Goal: Information Seeking & Learning: Learn about a topic

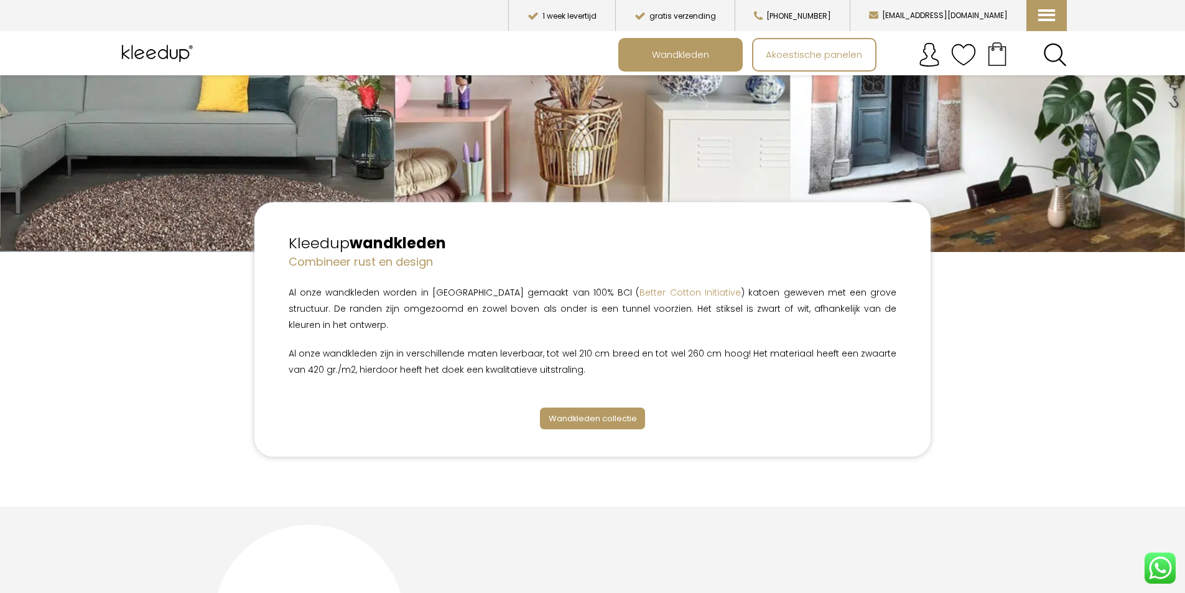
scroll to position [249, 0]
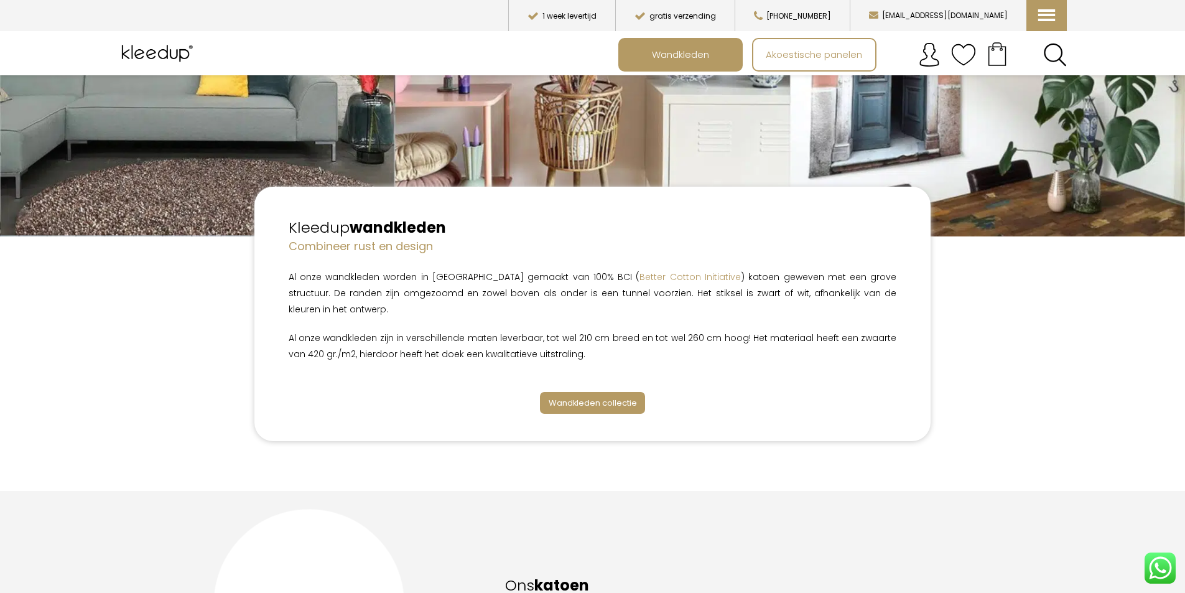
click at [602, 397] on span "Wandkleden collectie" at bounding box center [593, 403] width 88 height 12
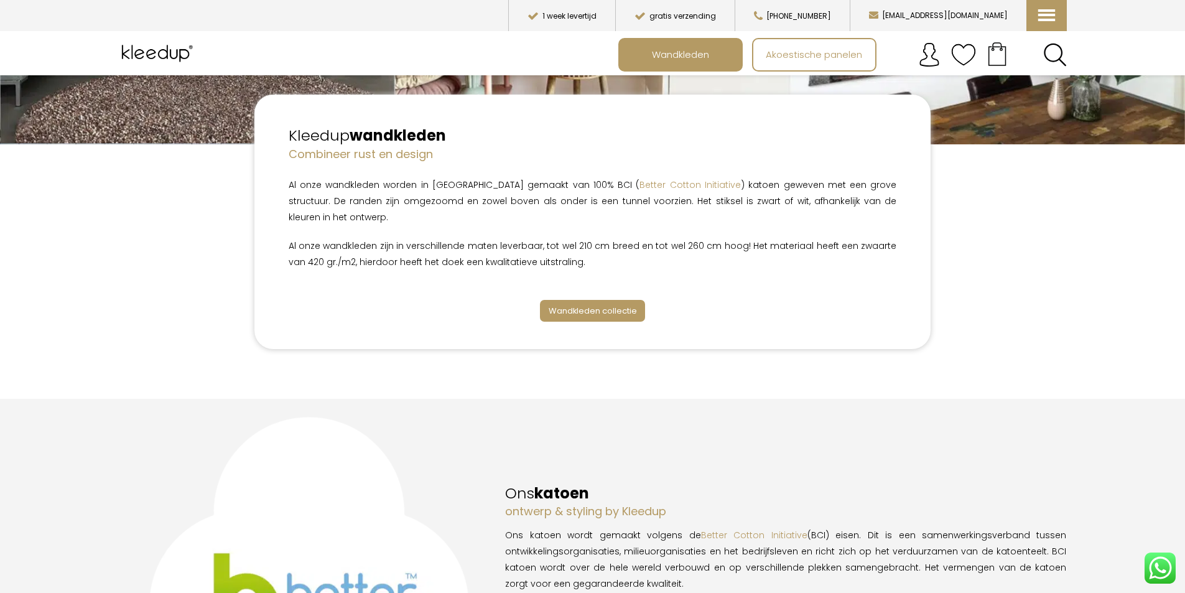
scroll to position [373, 0]
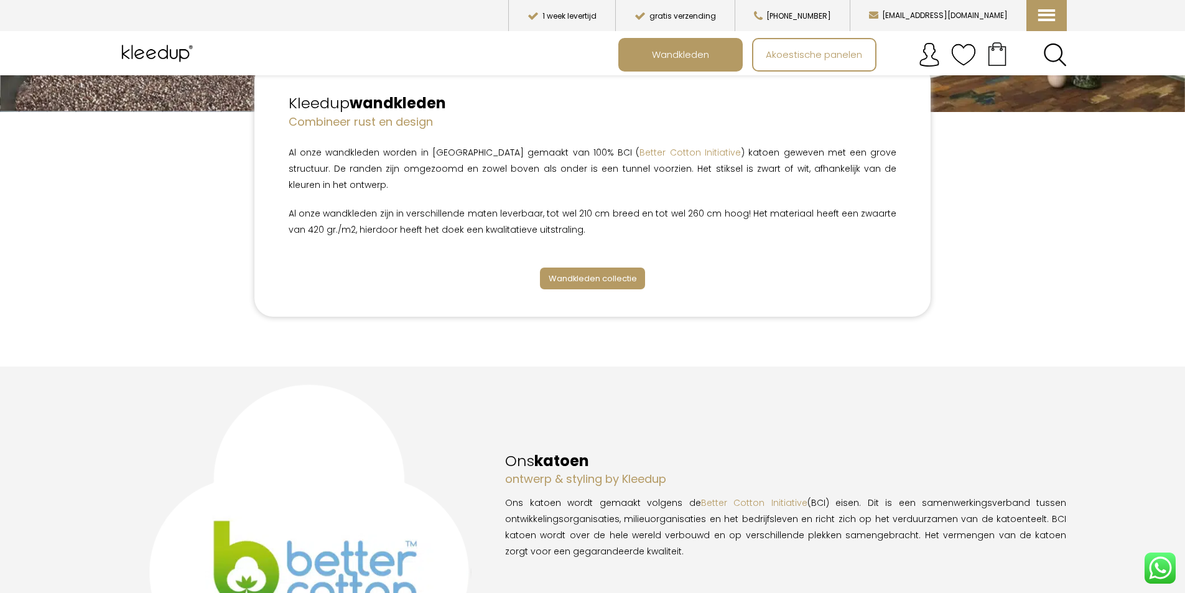
click at [595, 273] on span "Wandkleden collectie" at bounding box center [593, 279] width 88 height 12
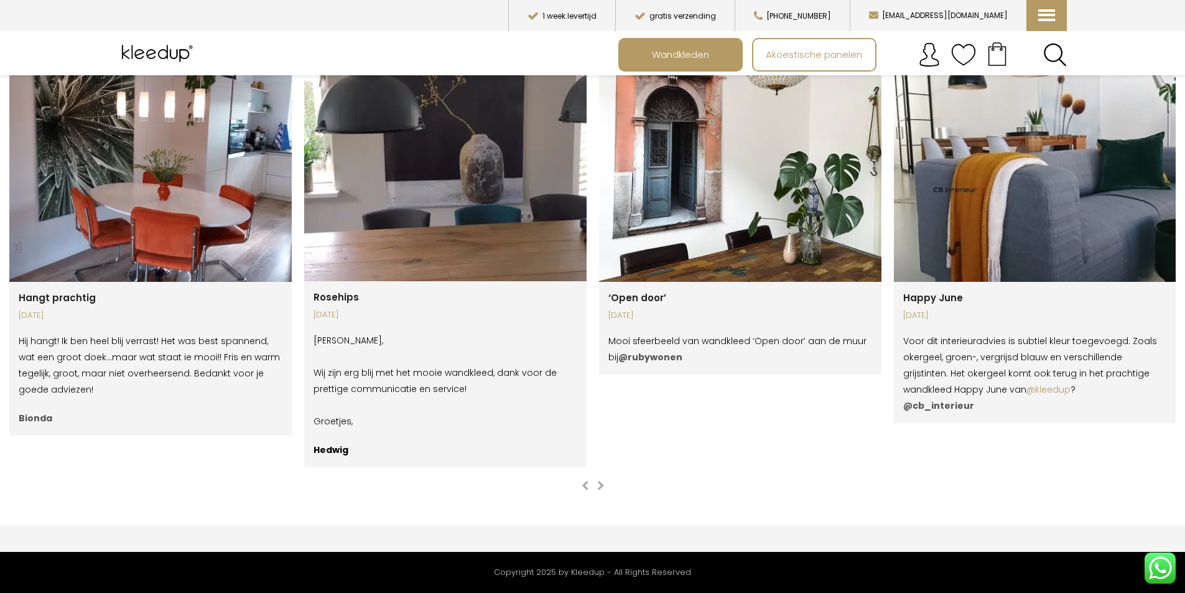
scroll to position [2438, 0]
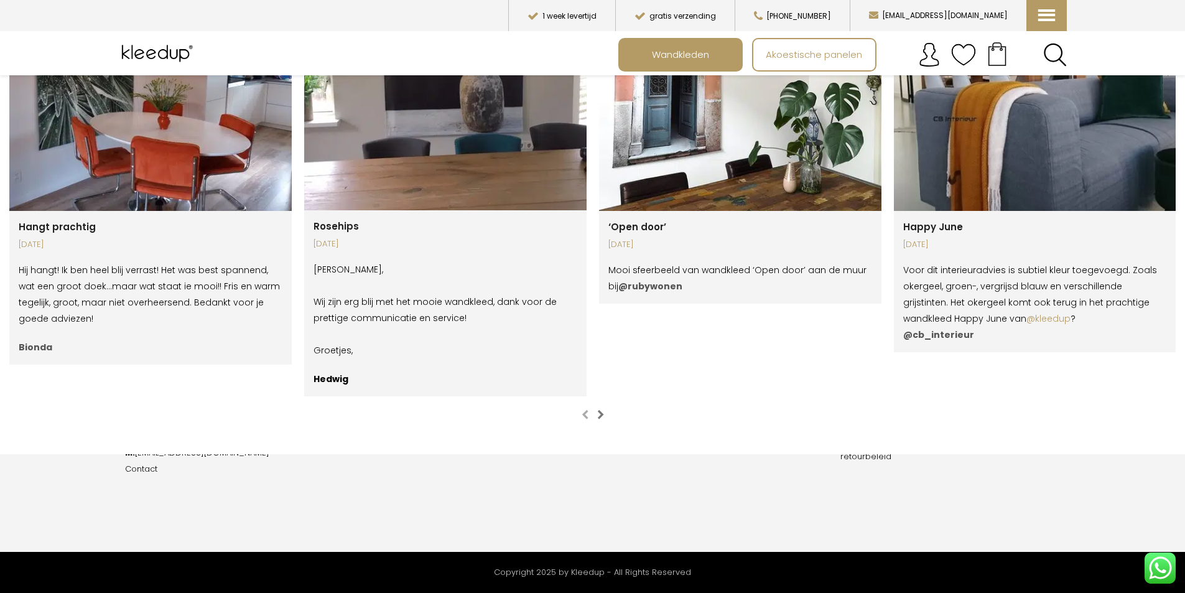
click at [601, 409] on span "button" at bounding box center [600, 414] width 7 height 10
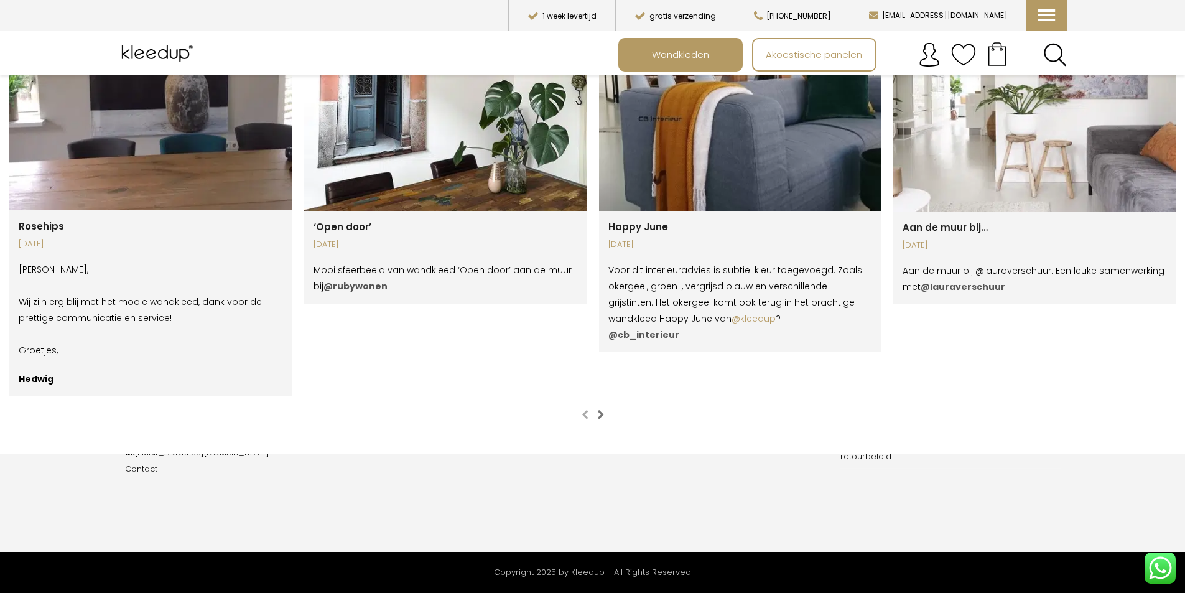
click at [599, 409] on span "button" at bounding box center [600, 414] width 7 height 10
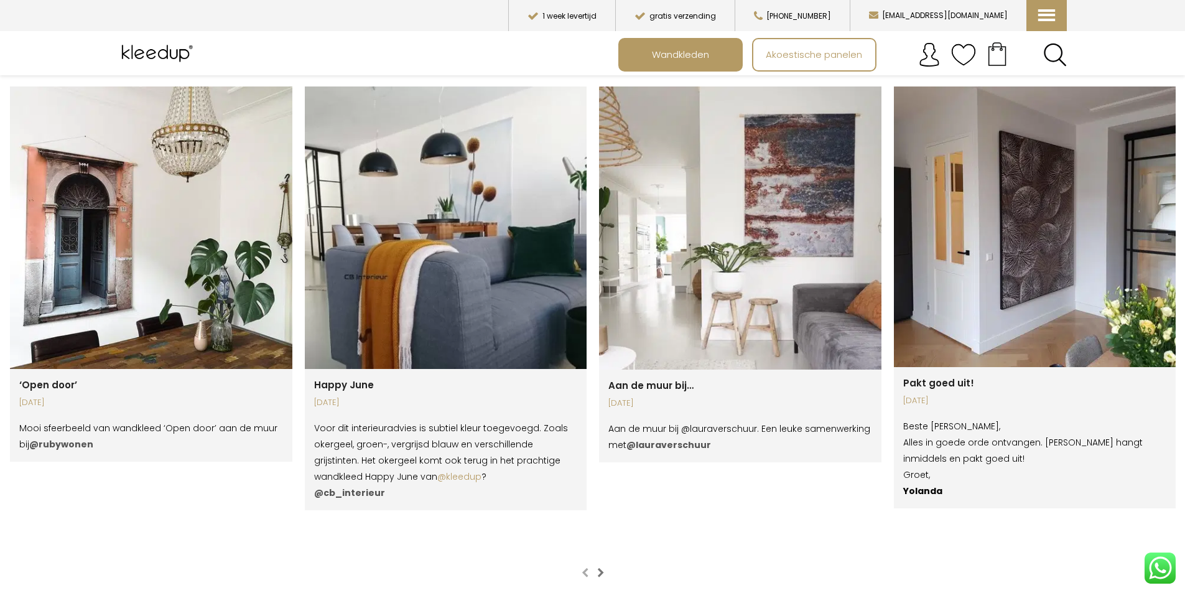
scroll to position [2251, 0]
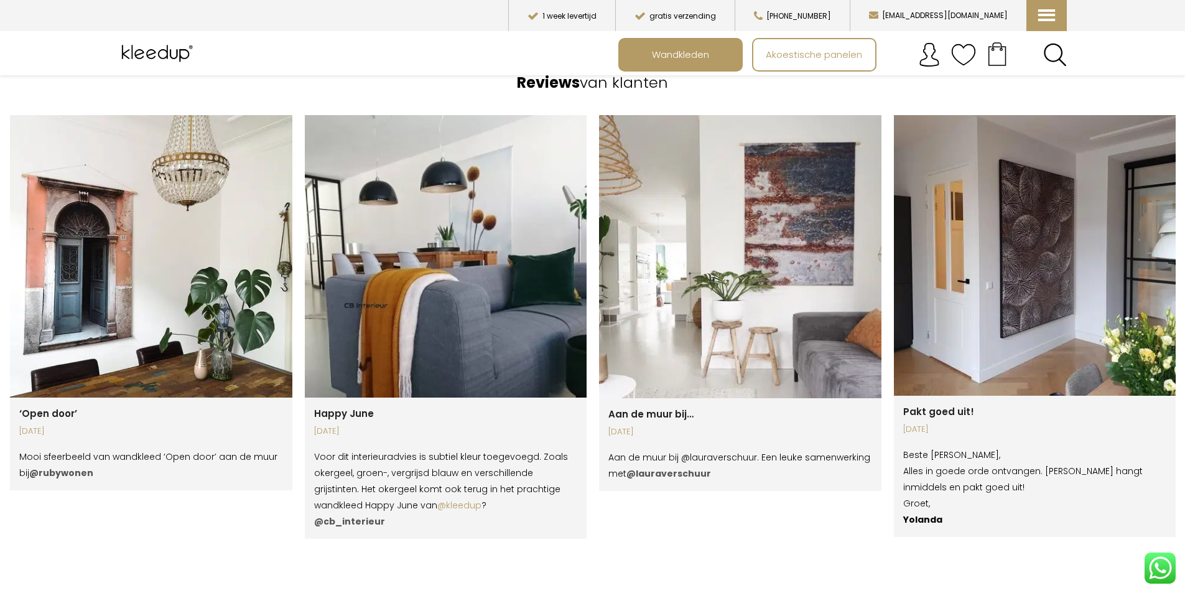
click at [600, 592] on span "button" at bounding box center [600, 601] width 7 height 10
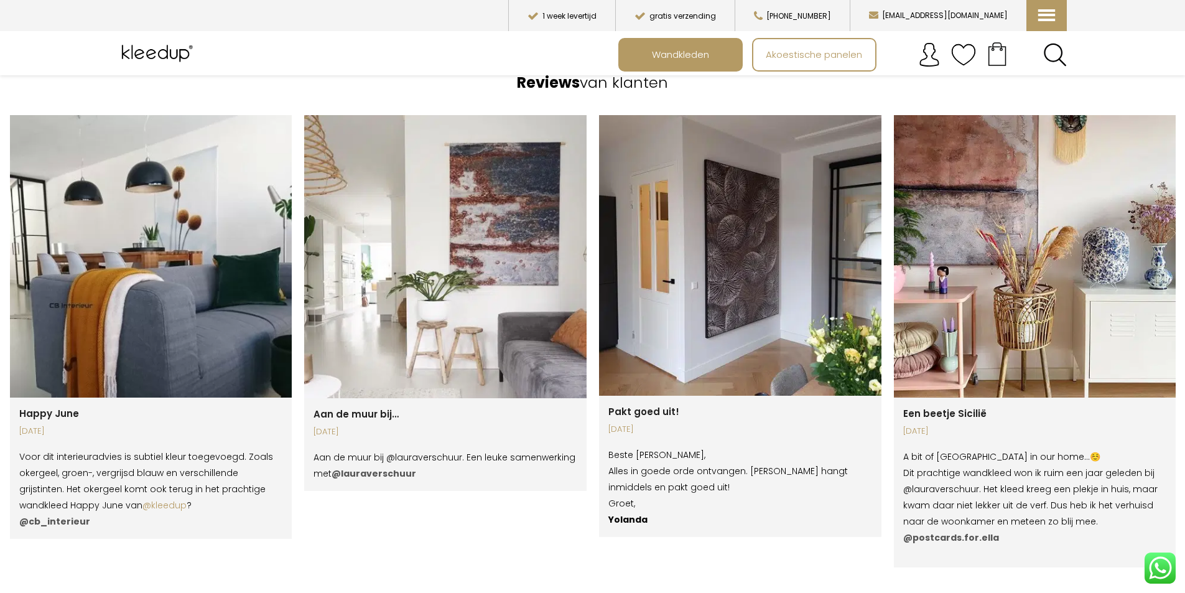
click at [600, 592] on span "button" at bounding box center [600, 601] width 7 height 10
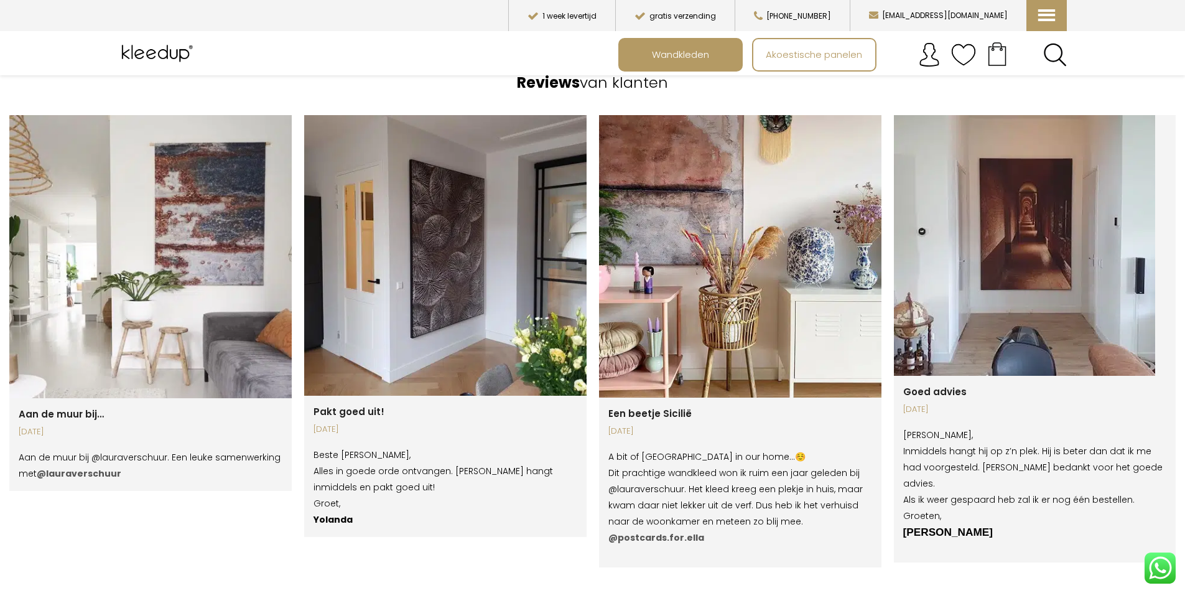
click at [600, 592] on span "button" at bounding box center [600, 601] width 7 height 10
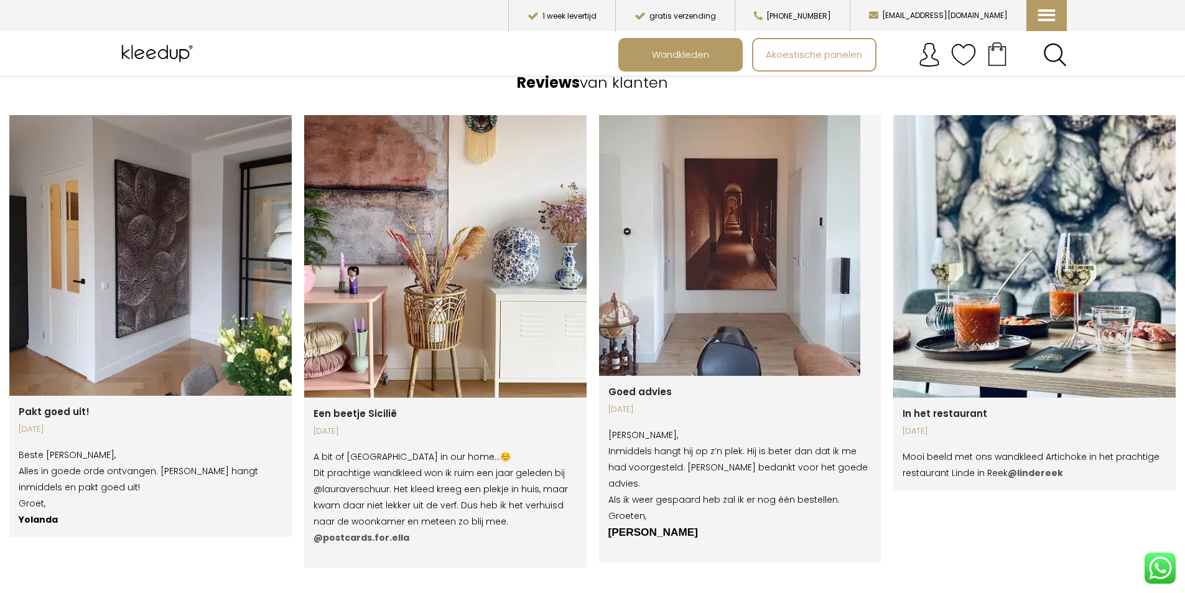
click at [600, 592] on span "button" at bounding box center [600, 601] width 7 height 10
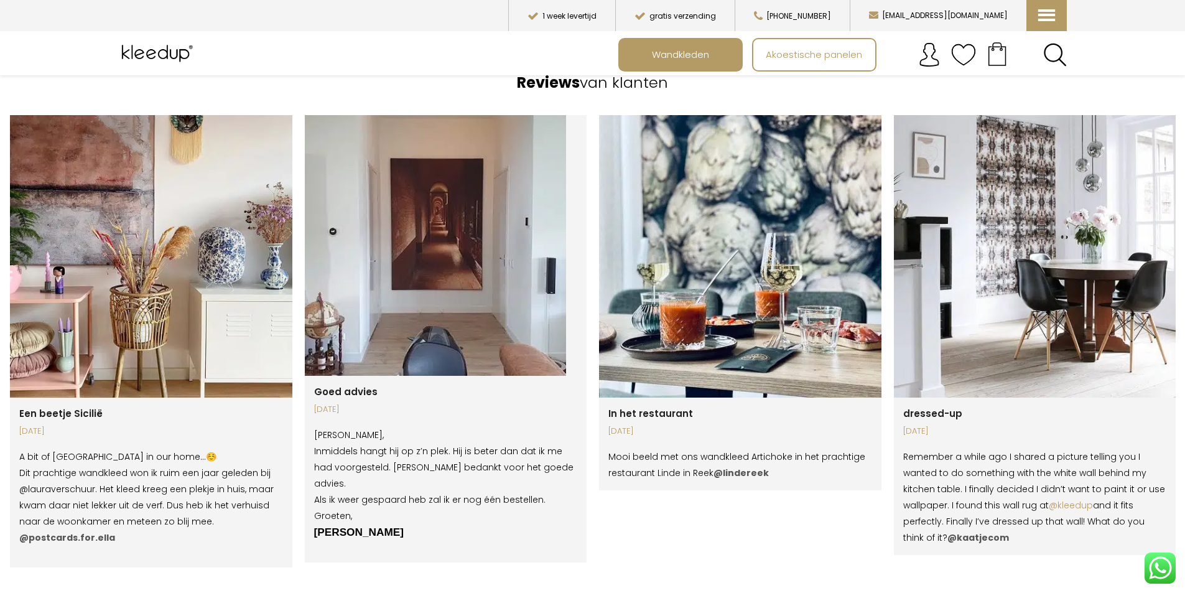
click at [600, 592] on span "button" at bounding box center [600, 601] width 7 height 10
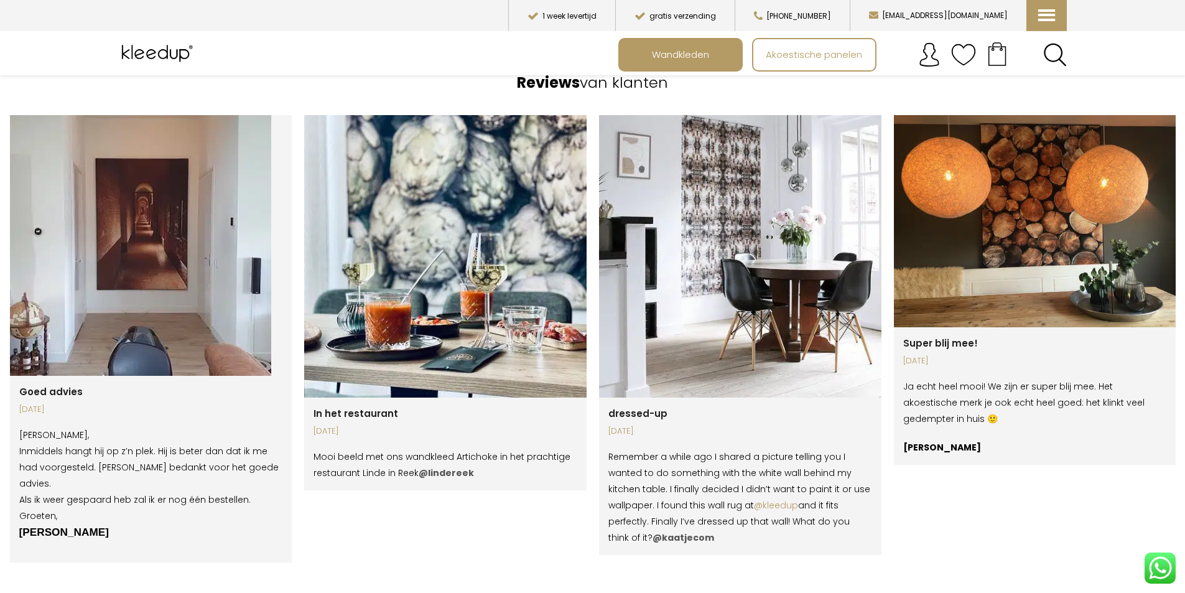
click at [600, 592] on span "button" at bounding box center [600, 601] width 7 height 10
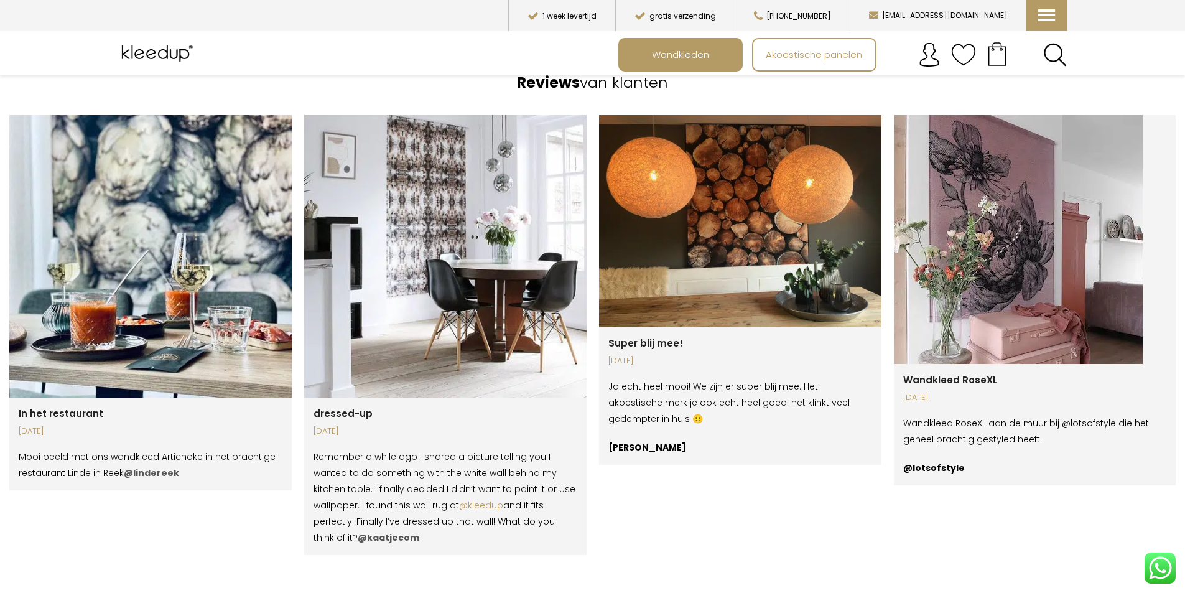
click at [600, 592] on span "button" at bounding box center [600, 601] width 7 height 10
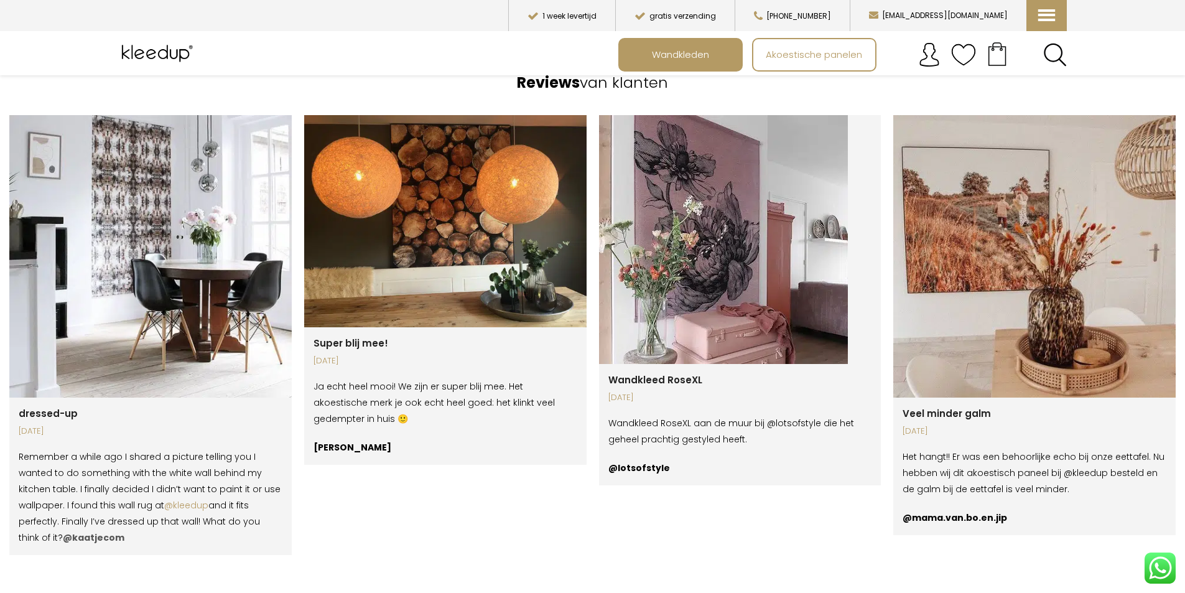
click at [600, 592] on span "button" at bounding box center [600, 601] width 7 height 10
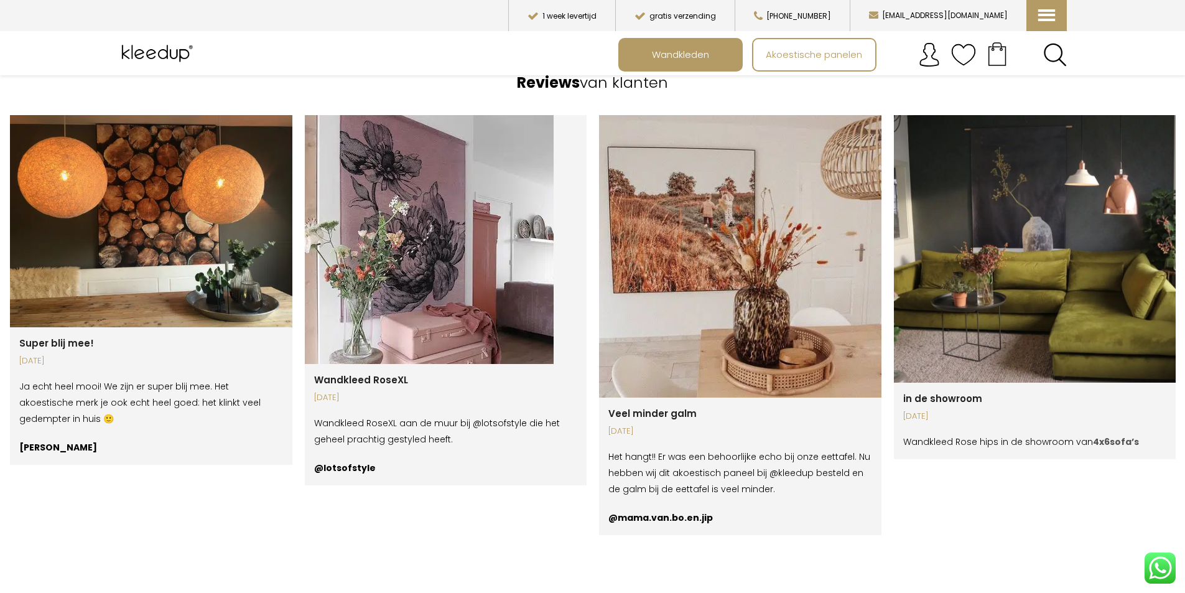
click at [600, 592] on span "button" at bounding box center [600, 601] width 7 height 10
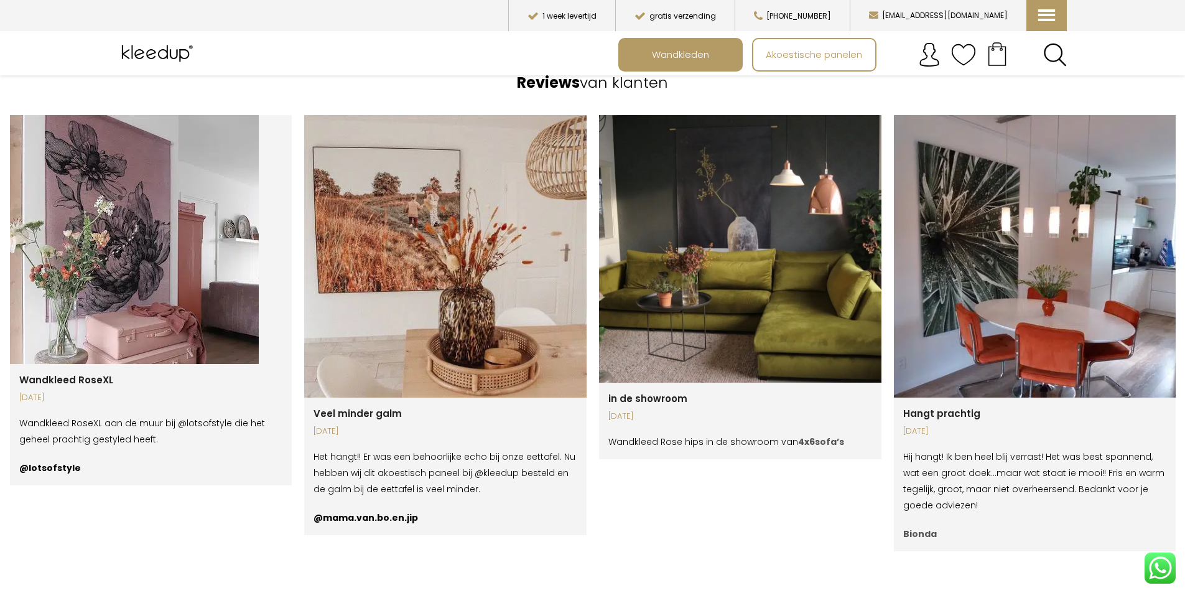
click at [600, 592] on span "button" at bounding box center [600, 601] width 7 height 10
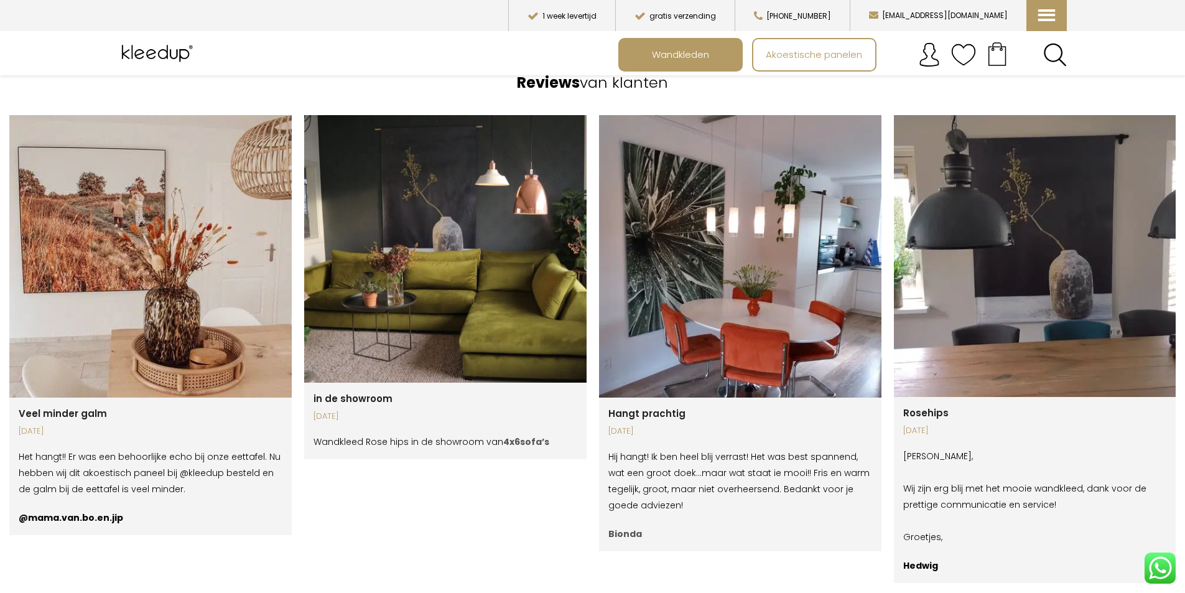
click at [600, 592] on span "button" at bounding box center [600, 601] width 7 height 10
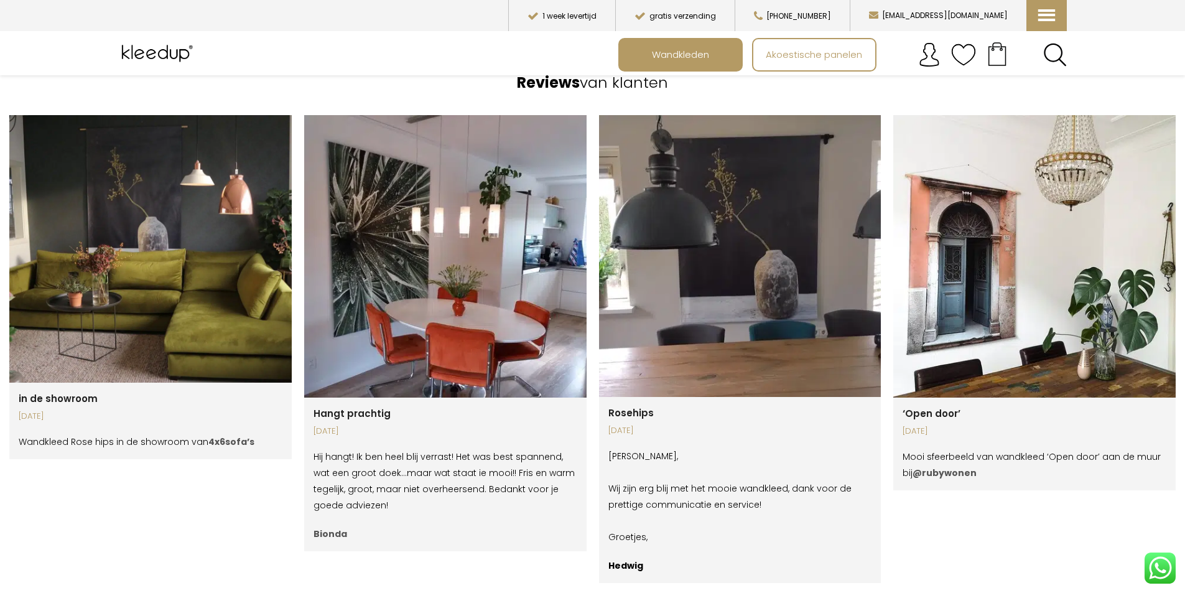
click at [600, 592] on span "button" at bounding box center [600, 601] width 7 height 10
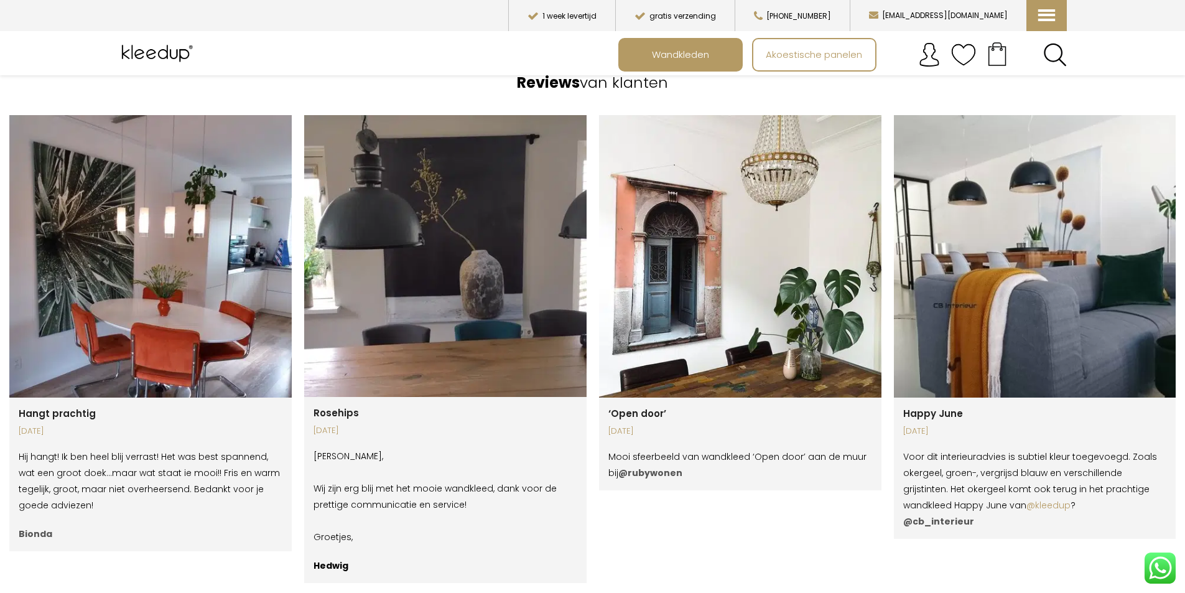
click at [600, 592] on span "button" at bounding box center [600, 601] width 7 height 10
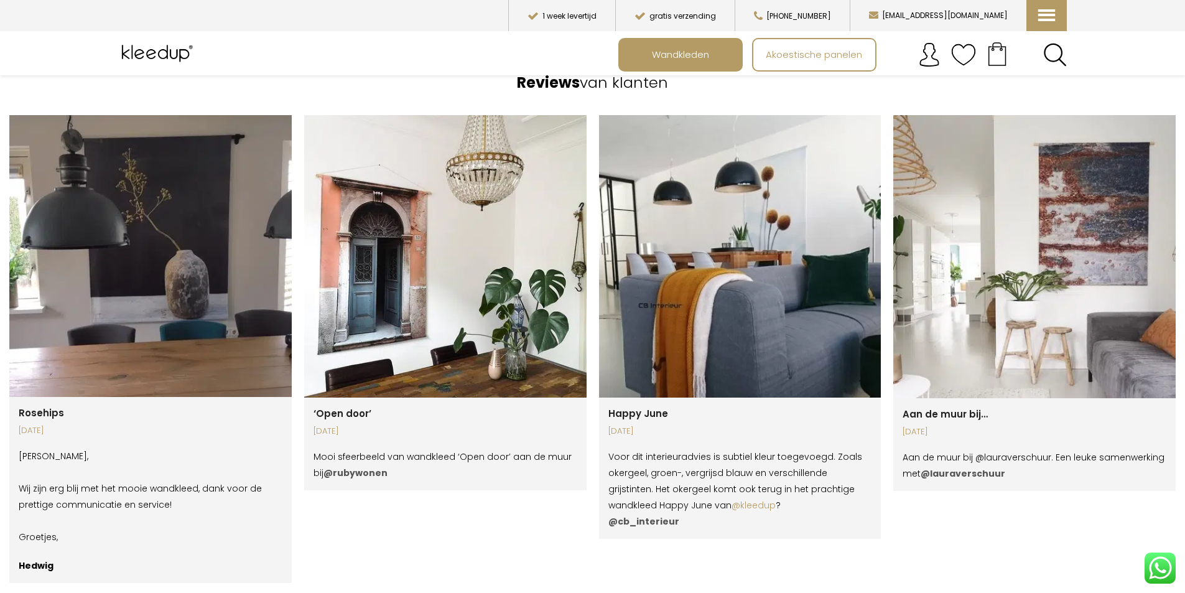
click at [600, 592] on span "button" at bounding box center [600, 601] width 7 height 10
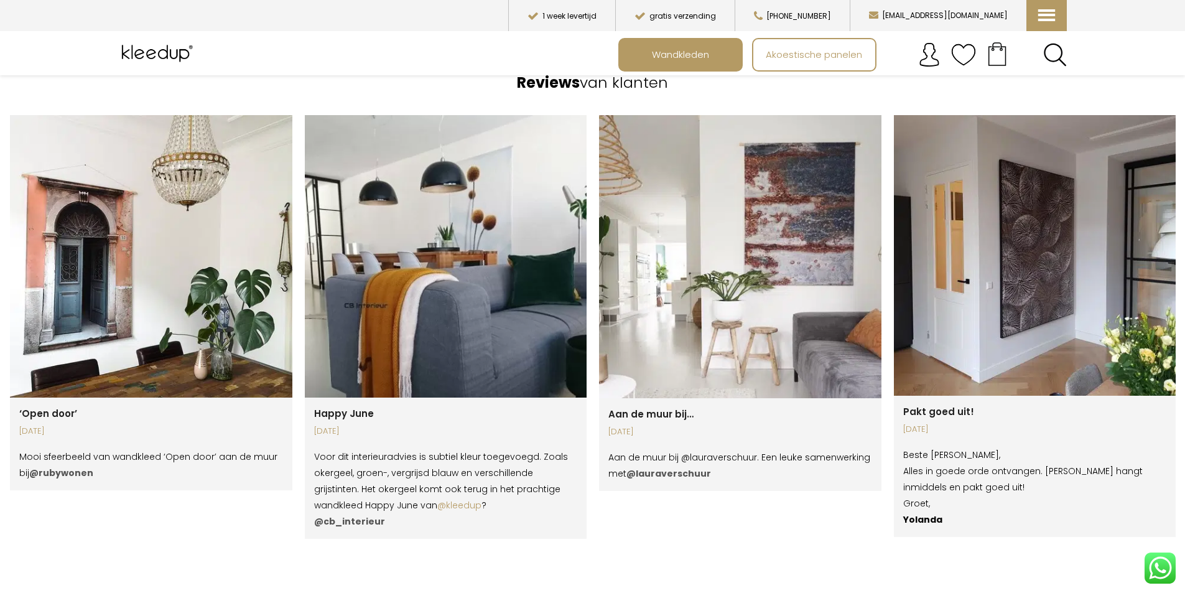
click at [600, 592] on span "button" at bounding box center [600, 601] width 7 height 10
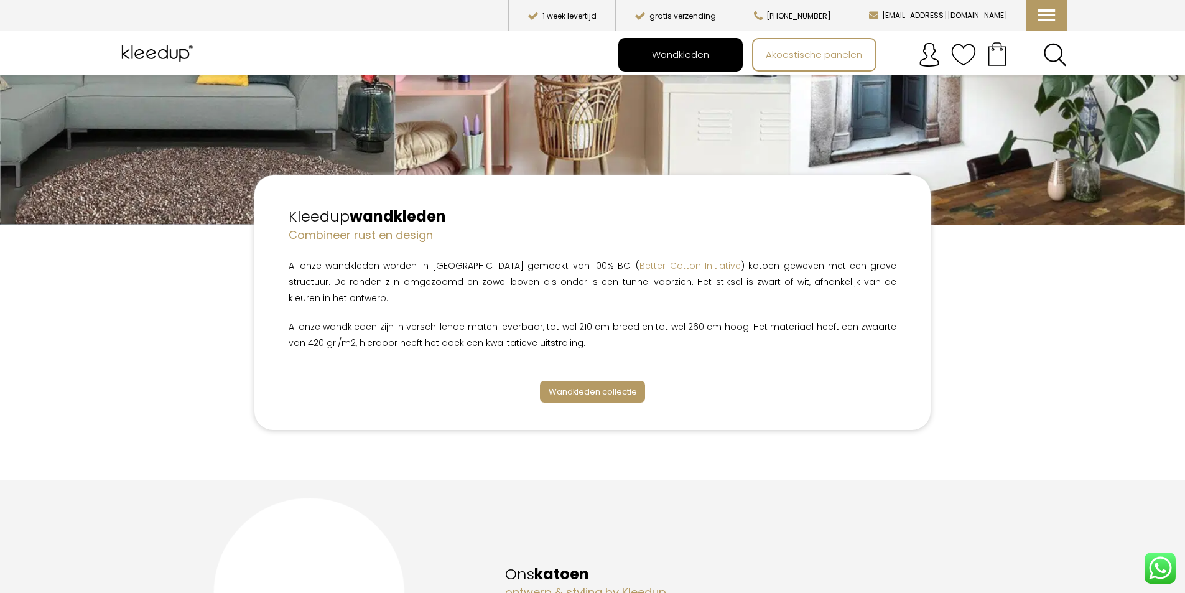
scroll to position [0, 0]
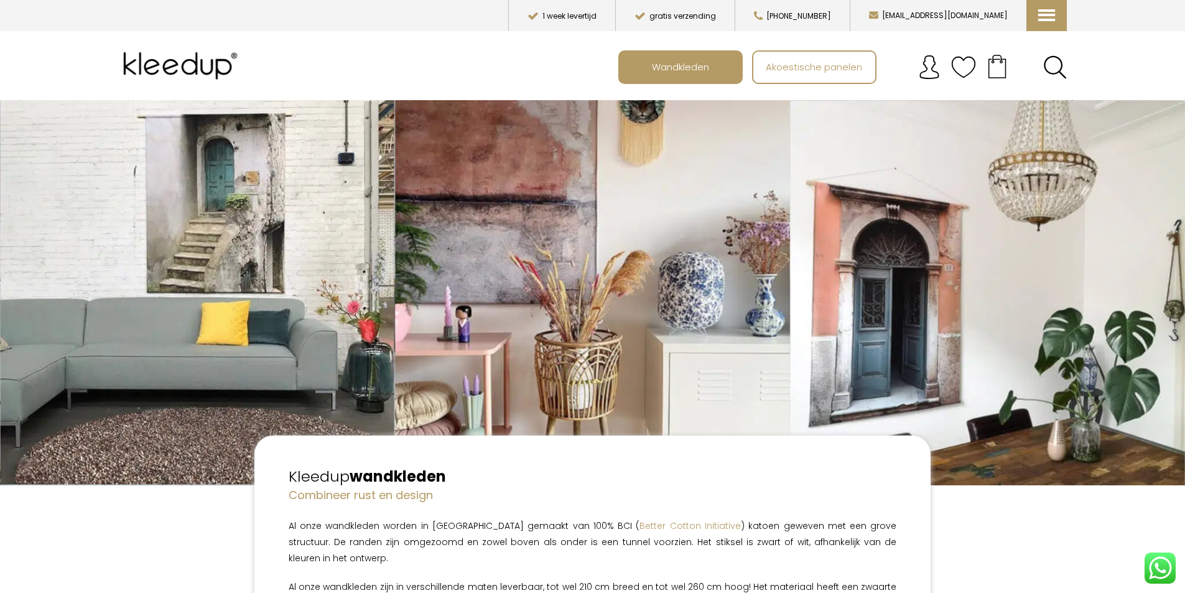
click at [172, 60] on img at bounding box center [183, 66] width 128 height 50
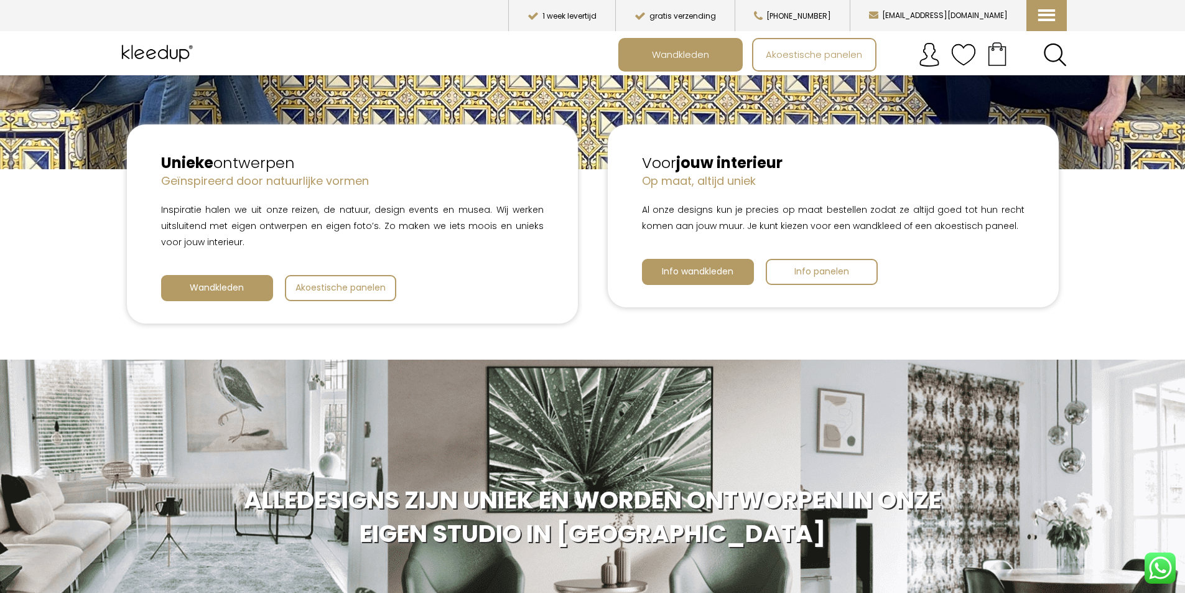
scroll to position [373, 0]
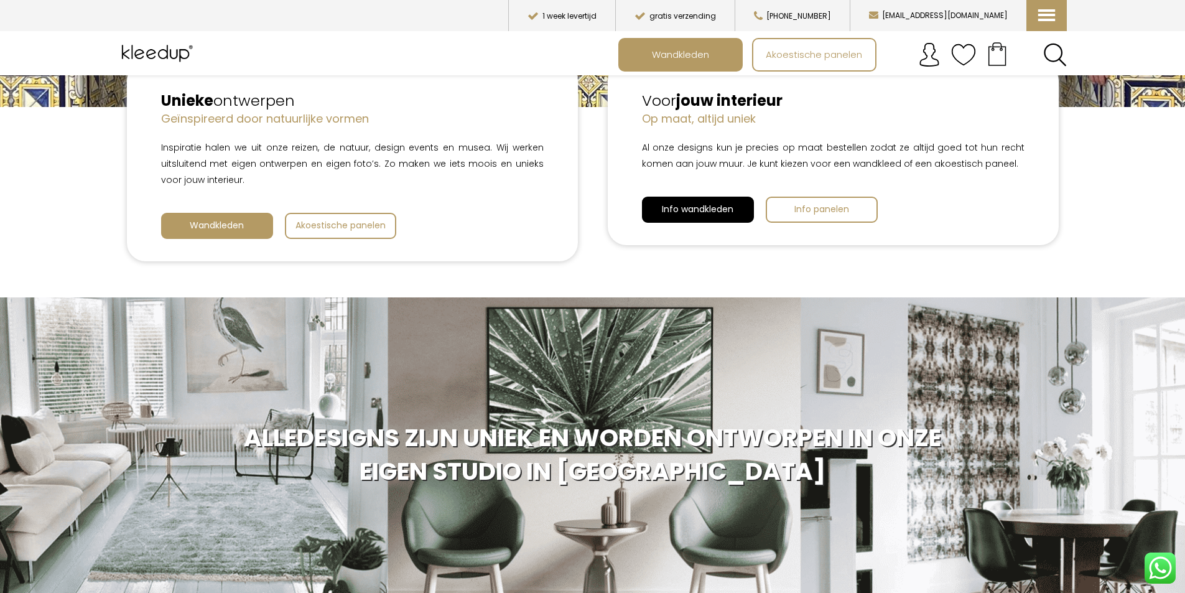
click at [668, 204] on span "Info wandkleden" at bounding box center [698, 209] width 72 height 12
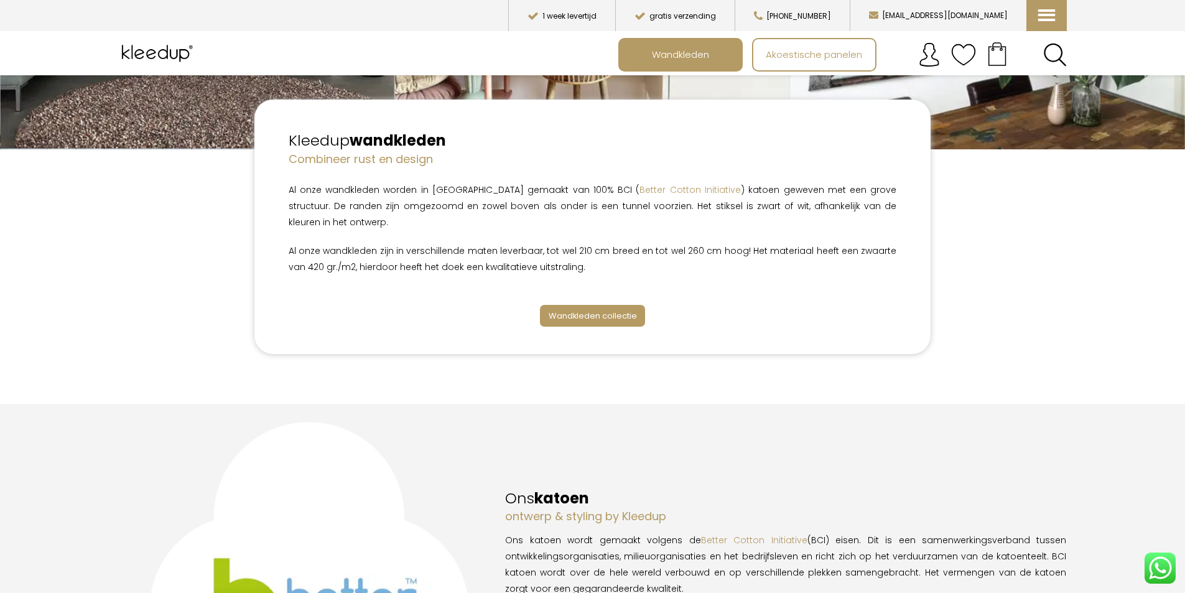
scroll to position [311, 0]
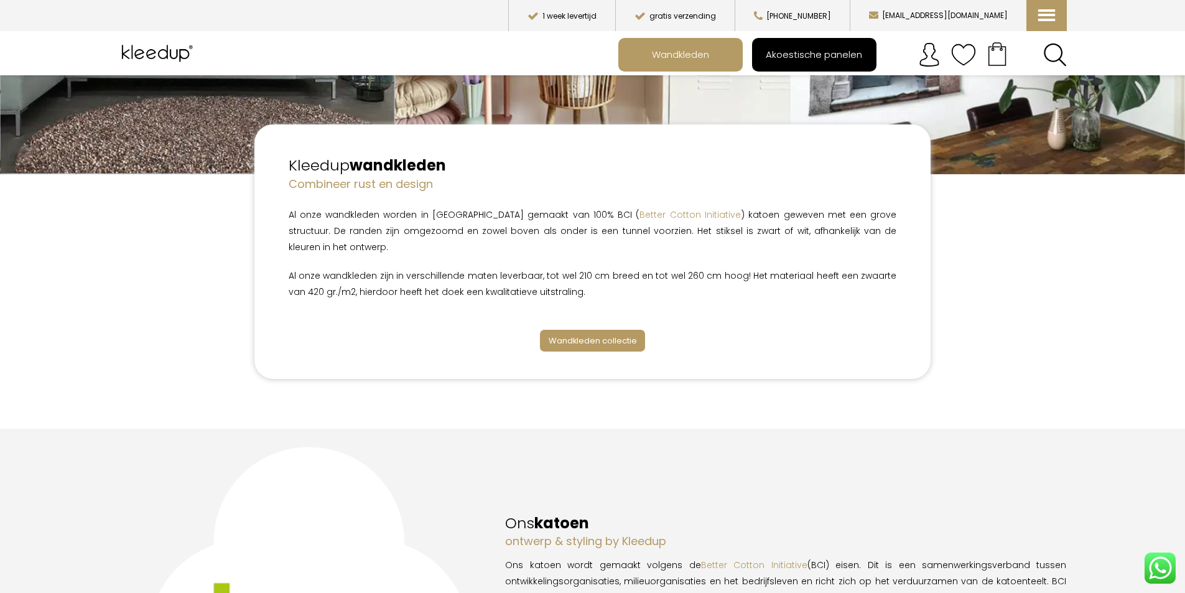
click at [793, 55] on span "Akoestische panelen" at bounding box center [814, 55] width 110 height 24
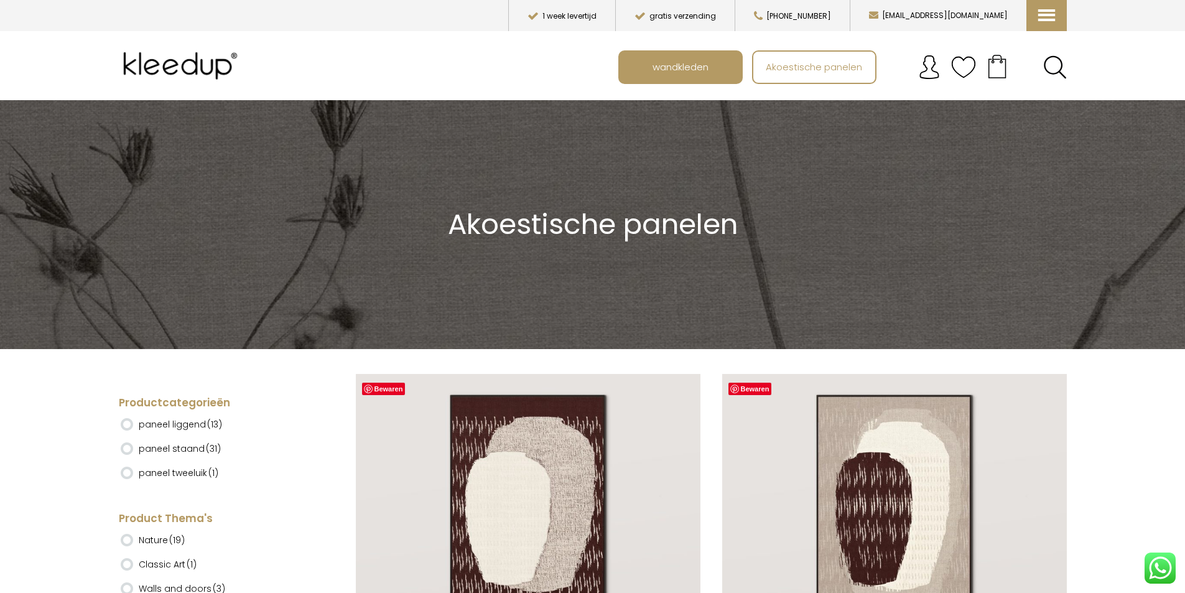
click at [128, 427] on ins at bounding box center [127, 424] width 12 height 12
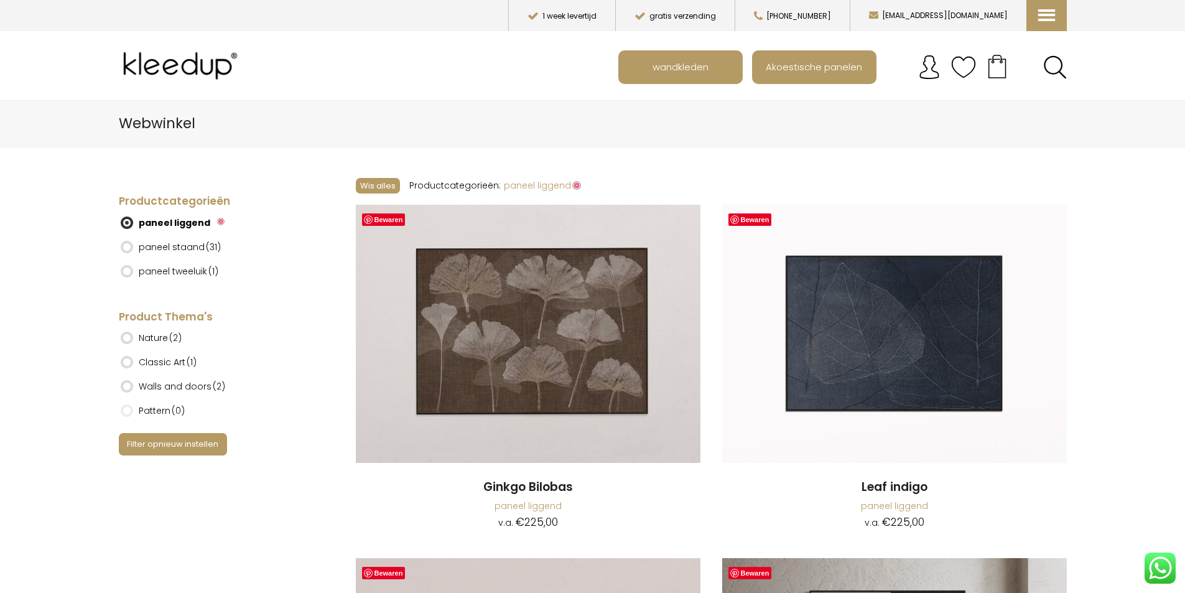
click at [125, 248] on ins at bounding box center [127, 247] width 12 height 12
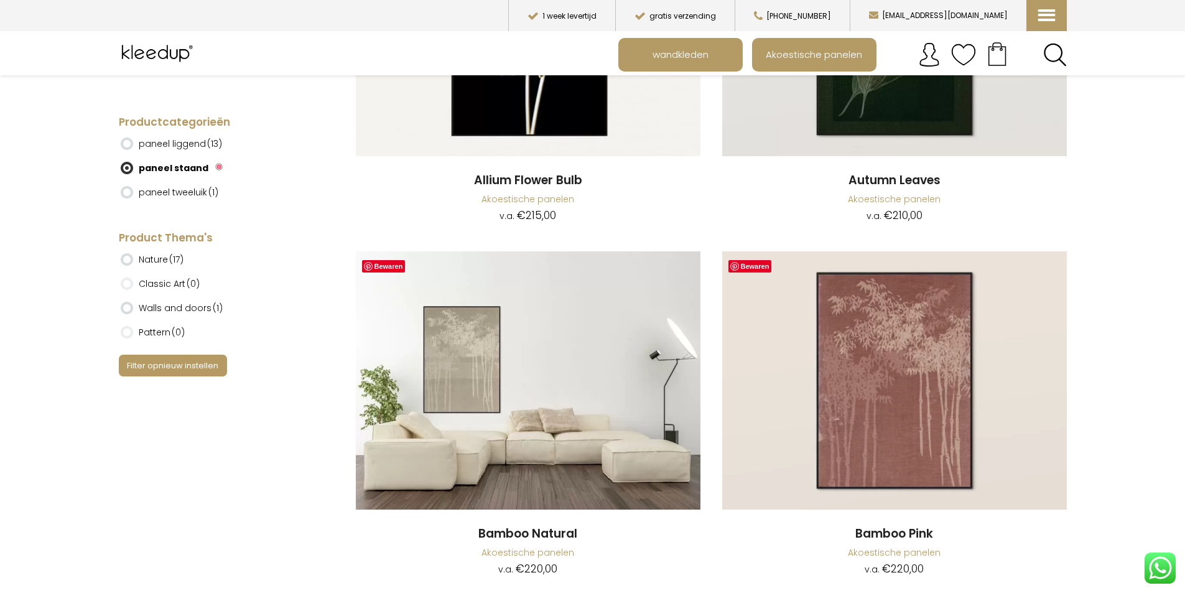
scroll to position [3485, 0]
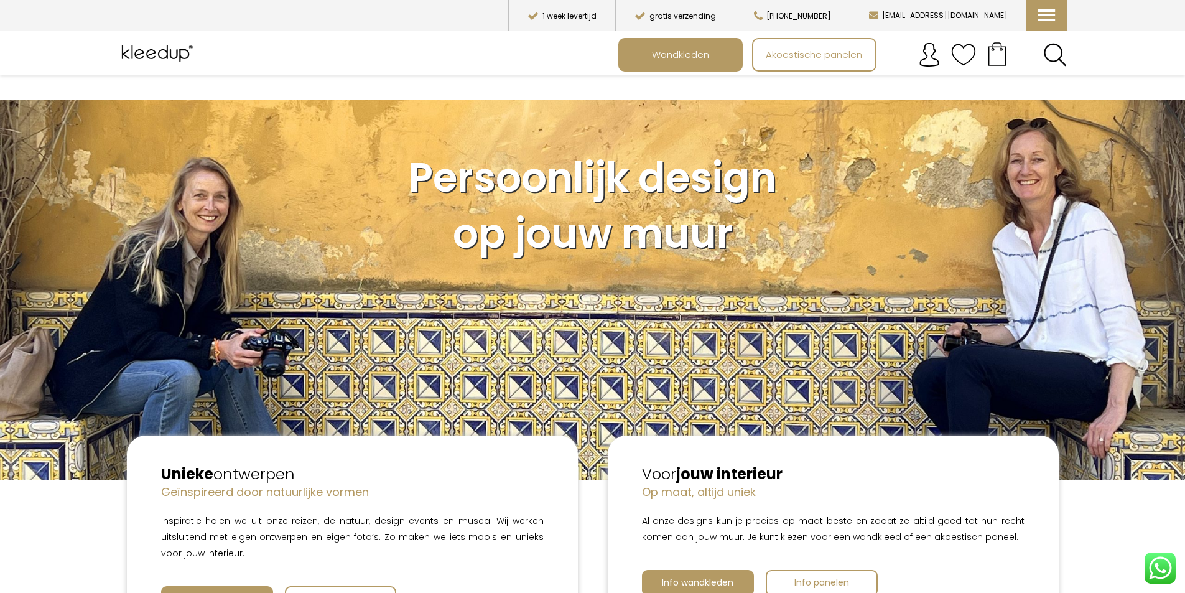
scroll to position [373, 0]
